Goal: Task Accomplishment & Management: Manage account settings

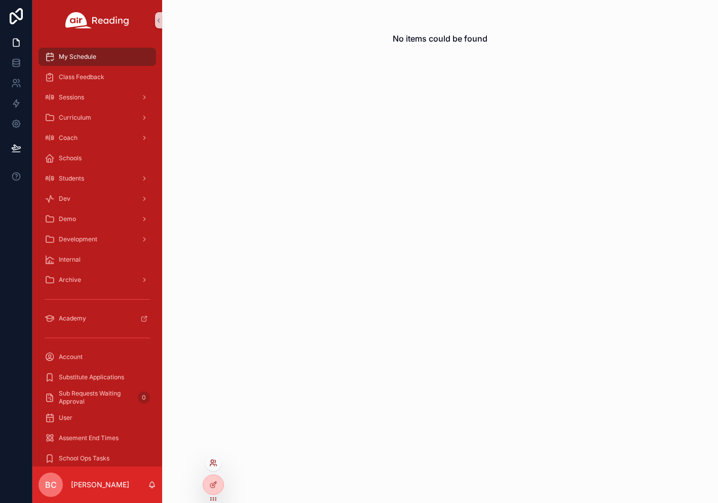
click at [214, 462] on icon at bounding box center [213, 463] width 8 height 8
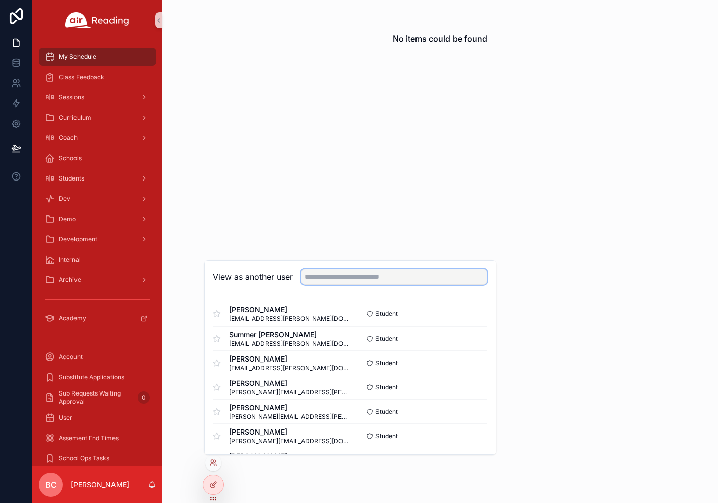
click at [325, 277] on input "text" at bounding box center [394, 277] width 187 height 16
type input "*******"
click at [468, 314] on button "Select" at bounding box center [474, 314] width 26 height 15
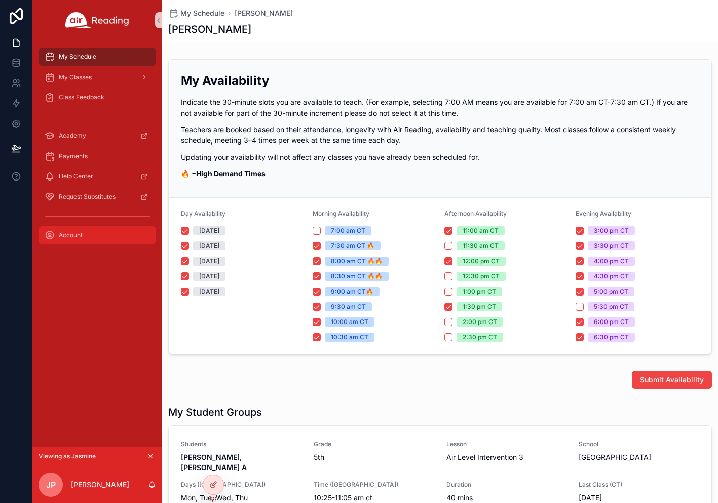
click at [92, 235] on div "Account" at bounding box center [97, 235] width 105 height 16
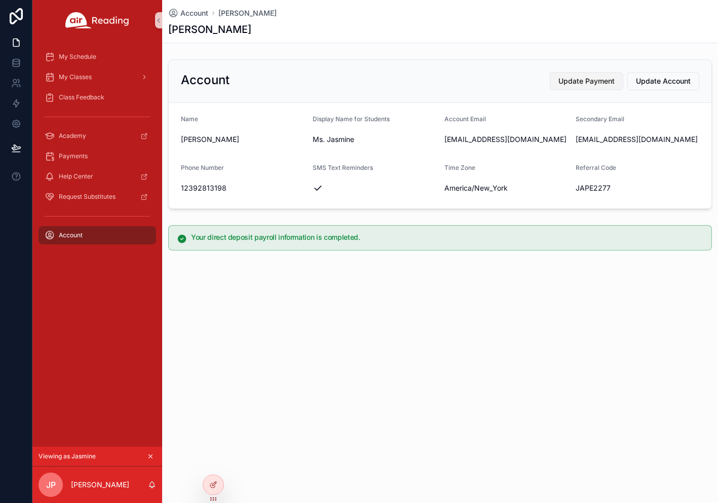
click at [591, 77] on span "Update Payment" at bounding box center [587, 81] width 56 height 10
